Goal: Transaction & Acquisition: Purchase product/service

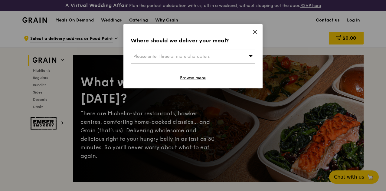
click at [187, 57] on span "Please enter three or more characters" at bounding box center [171, 56] width 76 height 5
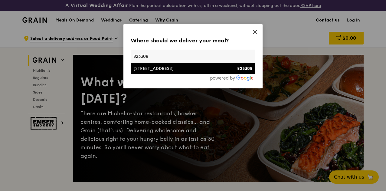
type input "823308"
click at [137, 71] on div "[STREET_ADDRESS]" at bounding box center [177, 69] width 89 height 6
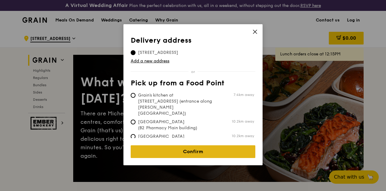
click at [161, 146] on link "Confirm" at bounding box center [193, 151] width 125 height 13
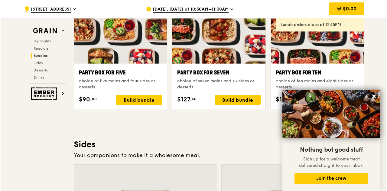
scroll to position [1249, 0]
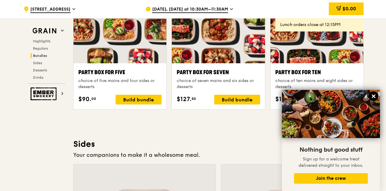
click at [373, 95] on icon at bounding box center [373, 95] width 5 height 5
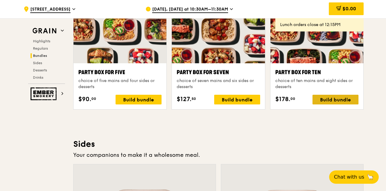
click at [325, 104] on div "Build bundle" at bounding box center [335, 100] width 46 height 10
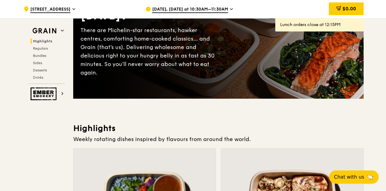
scroll to position [0, 0]
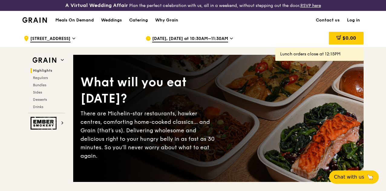
click at [187, 47] on div "[DATE], [DATE] at 10:30AM–11:30AM" at bounding box center [201, 38] width 112 height 18
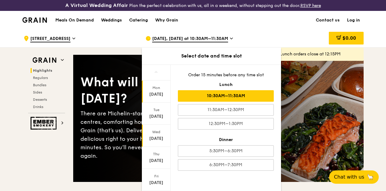
scroll to position [59, 0]
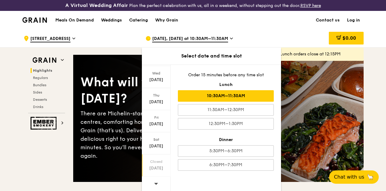
click at [157, 170] on div "[DATE]" at bounding box center [156, 168] width 27 height 6
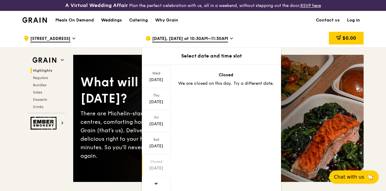
scroll to position [11, 0]
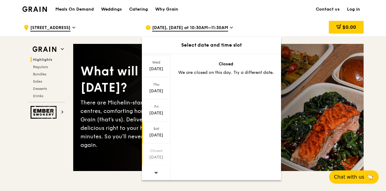
click at [156, 138] on div "[DATE]" at bounding box center [156, 135] width 27 height 6
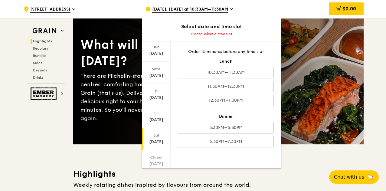
scroll to position [39, 0]
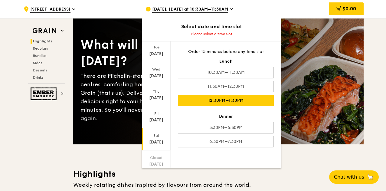
click at [191, 96] on div "12:30PM–1:30PM" at bounding box center [226, 100] width 96 height 11
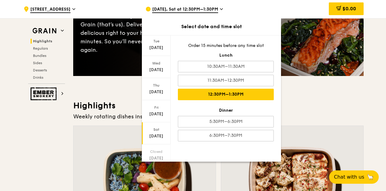
scroll to position [105, 0]
click at [76, 121] on div "Weekly rotating dishes inspired by flavours from around the world." at bounding box center [218, 116] width 290 height 8
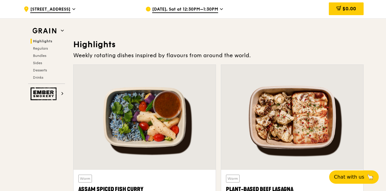
scroll to position [167, 0]
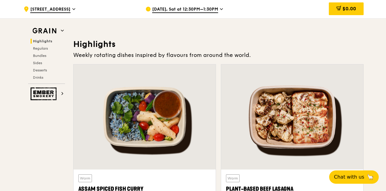
click at [40, 73] on div "Highlights Regulars Bundles Sides Desserts Drinks" at bounding box center [46, 59] width 37 height 41
click at [41, 68] on h2 "Desserts" at bounding box center [48, 70] width 34 height 5
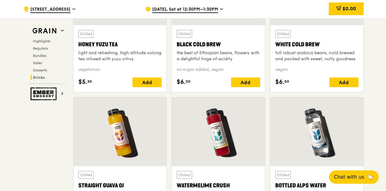
scroll to position [2340, 0]
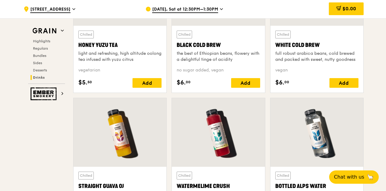
click at [39, 53] on div "Highlights Regulars Bundles Sides Desserts Drinks" at bounding box center [46, 59] width 37 height 41
click at [35, 55] on span "Bundles" at bounding box center [40, 56] width 14 height 4
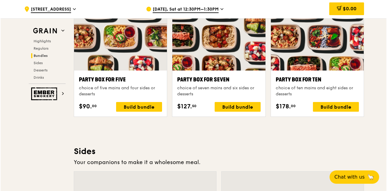
scroll to position [1241, 0]
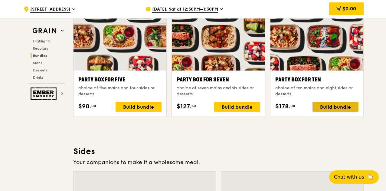
click at [322, 112] on div "Build bundle" at bounding box center [335, 107] width 46 height 10
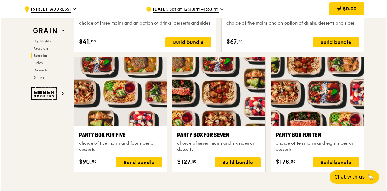
scroll to position [1177, 0]
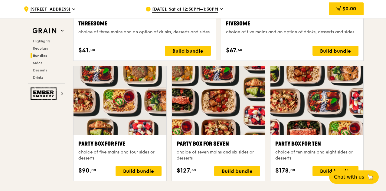
click at [321, 108] on div at bounding box center [316, 100] width 93 height 69
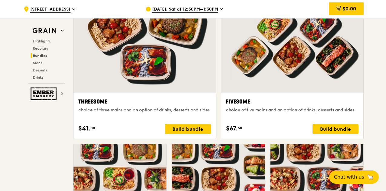
scroll to position [1090, 0]
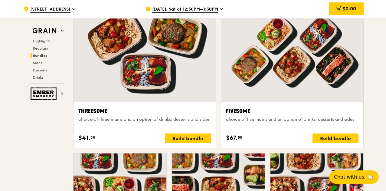
click at [41, 45] on div "Highlights Regulars Bundles Sides Desserts Drinks" at bounding box center [46, 59] width 37 height 41
click at [37, 47] on span "Regulars" at bounding box center [41, 48] width 16 height 4
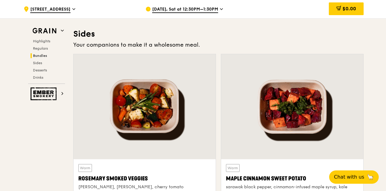
scroll to position [1358, 0]
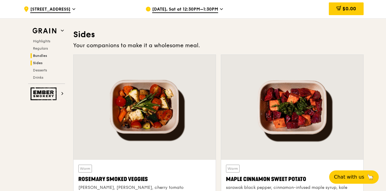
click at [36, 62] on span "Sides" at bounding box center [38, 63] width 10 height 4
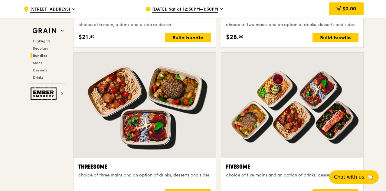
scroll to position [1034, 0]
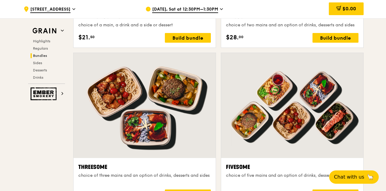
click at [34, 45] on div "Highlights Regulars Bundles Sides Desserts Drinks" at bounding box center [46, 59] width 37 height 41
click at [33, 51] on div "Highlights Regulars Bundles Sides Desserts Drinks" at bounding box center [46, 59] width 37 height 41
click at [37, 49] on span "Regulars" at bounding box center [41, 48] width 16 height 4
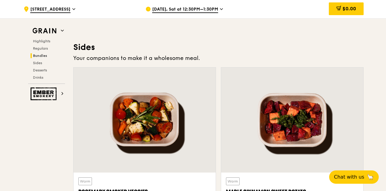
scroll to position [1306, 0]
